Goal: Find contact information: Find contact information

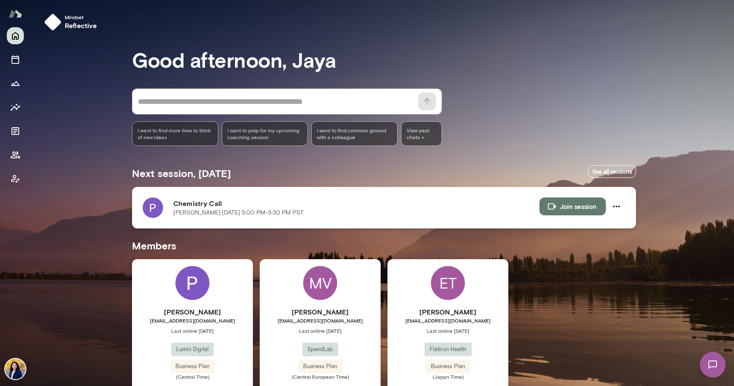
scroll to position [36, 0]
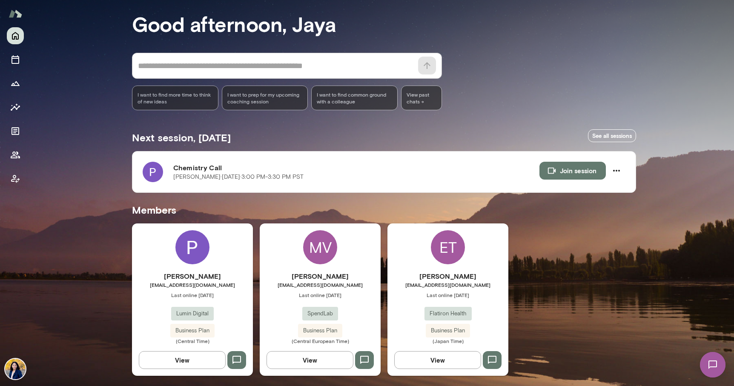
click at [193, 245] on img at bounding box center [193, 247] width 34 height 34
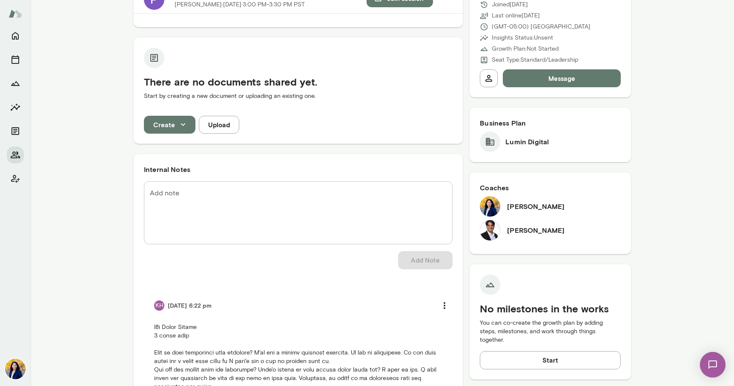
scroll to position [126, 0]
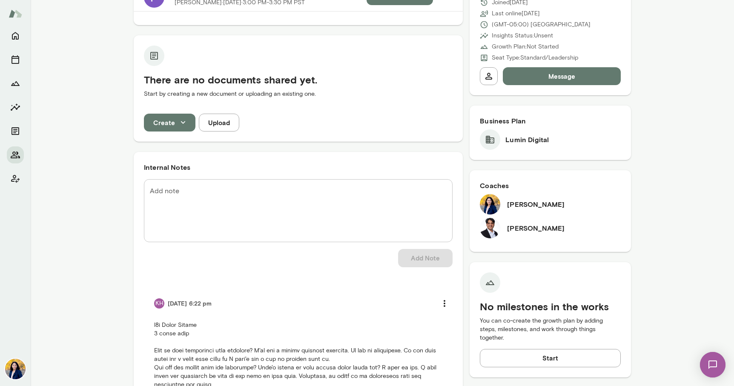
click at [533, 230] on h6 "[PERSON_NAME]" at bounding box center [536, 228] width 58 height 10
drag, startPoint x: 557, startPoint y: 229, endPoint x: 506, endPoint y: 230, distance: 50.3
click at [506, 230] on div "[PERSON_NAME]" at bounding box center [550, 228] width 141 height 20
copy h6 "[PERSON_NAME]"
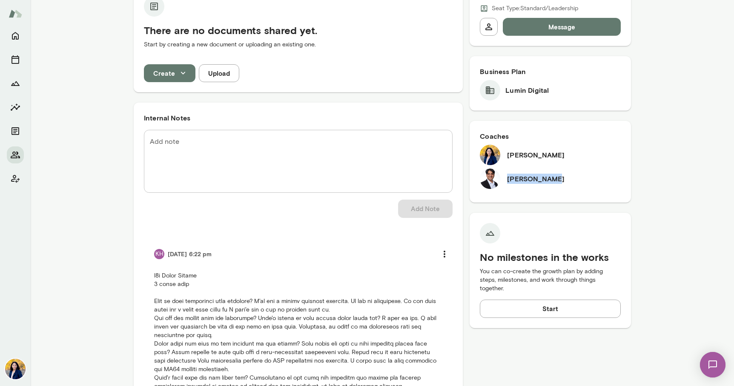
scroll to position [0, 0]
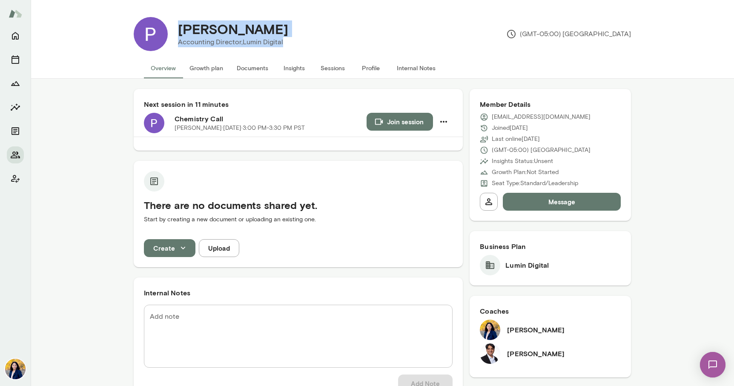
drag, startPoint x: 178, startPoint y: 28, endPoint x: 286, endPoint y: 43, distance: 108.9
click at [286, 43] on div "[PERSON_NAME] Accounting Director, Lumin Digital" at bounding box center [233, 34] width 131 height 26
copy div "[PERSON_NAME] Accounting Director, Lumin Digital"
